Goal: Find specific page/section: Find specific page/section

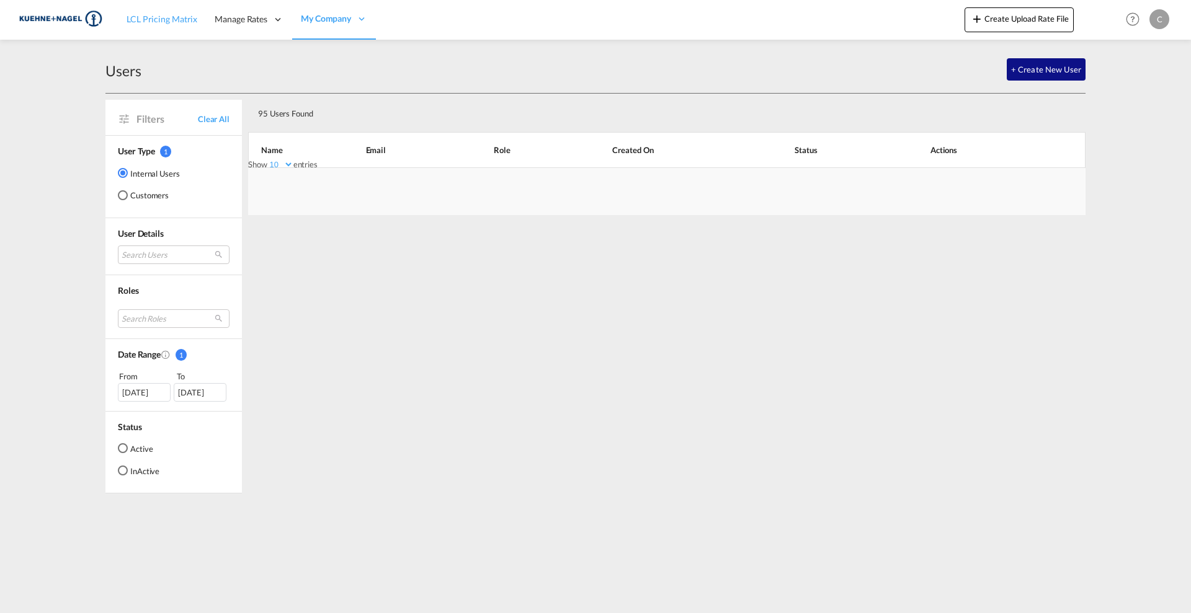
click at [168, 22] on span "LCL Pricing Matrix" at bounding box center [162, 19] width 71 height 11
